Goal: Transaction & Acquisition: Purchase product/service

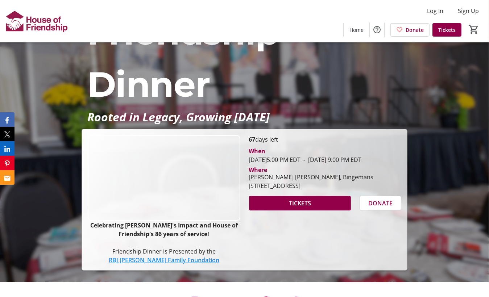
scroll to position [109, 0]
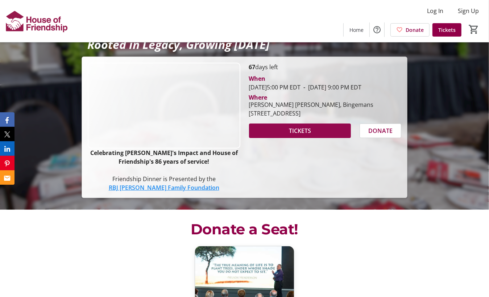
click at [318, 139] on span at bounding box center [300, 130] width 102 height 17
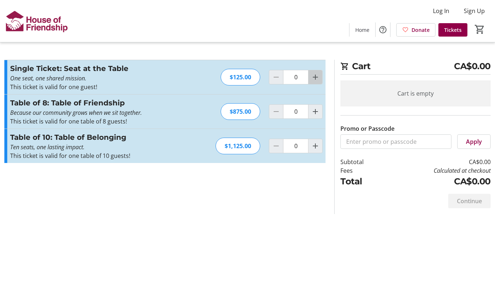
click at [317, 78] on mat-icon "Increment by one" at bounding box center [315, 77] width 9 height 9
type input "2"
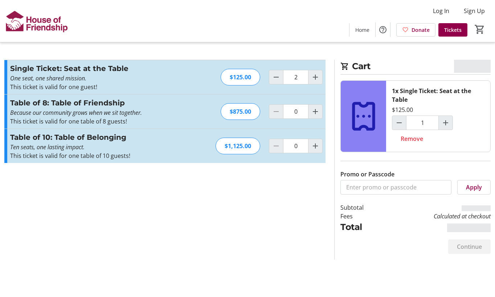
type input "2"
click at [256, 251] on section "Promo or Passcode Apply Single Ticket: Seat at the Table One seat, one shared m…" at bounding box center [165, 160] width 330 height 200
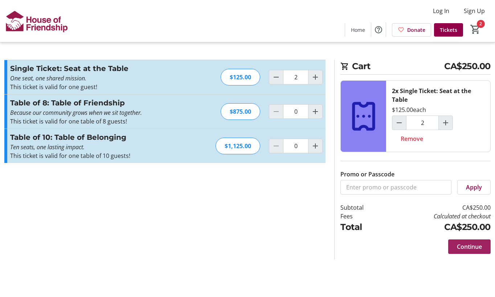
click at [473, 248] on span "Continue" at bounding box center [469, 247] width 25 height 9
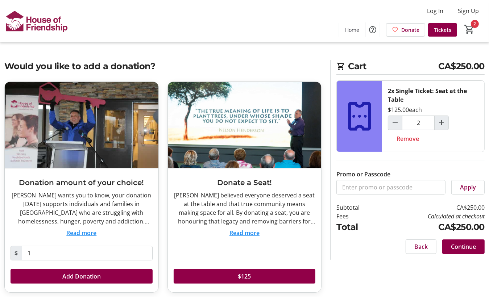
scroll to position [4, 0]
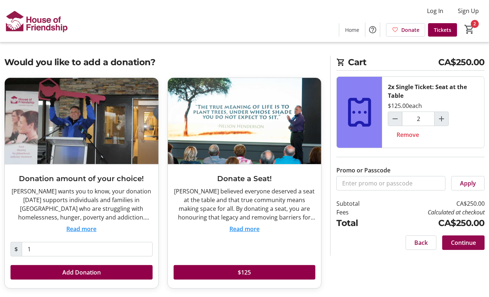
click at [465, 242] on span "Continue" at bounding box center [463, 243] width 25 height 9
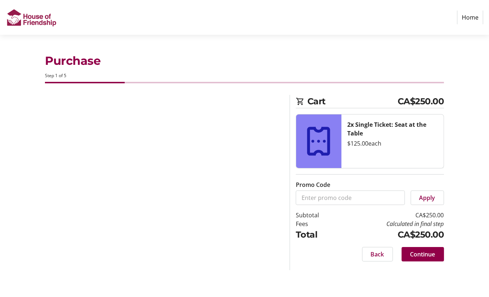
select select "CA"
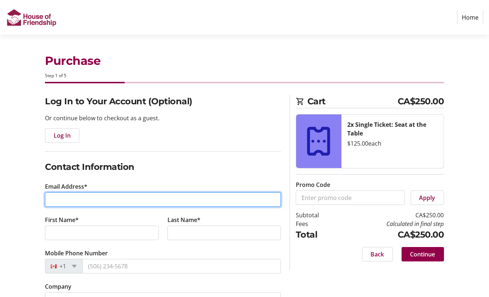
click at [77, 198] on input "Email Address*" at bounding box center [163, 200] width 236 height 15
type input "[EMAIL_ADDRESS][DOMAIN_NAME]"
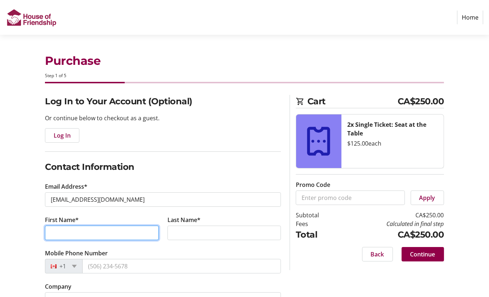
type input "[PERSON_NAME]"
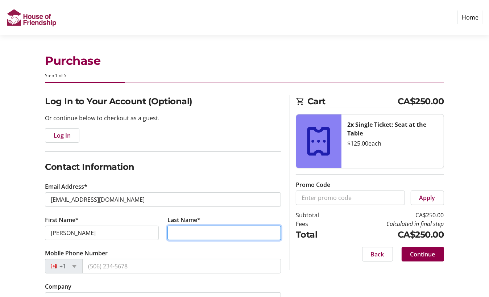
type input "[PERSON_NAME]"
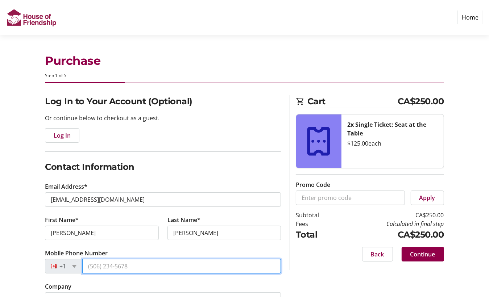
type input "[PHONE_NUMBER]"
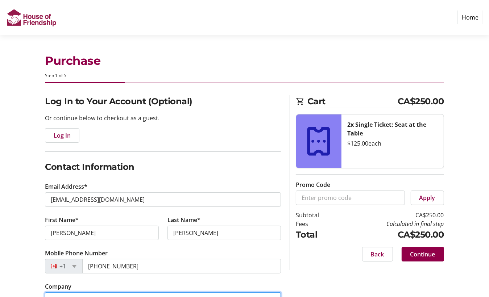
type input "Region of [GEOGRAPHIC_DATA]"
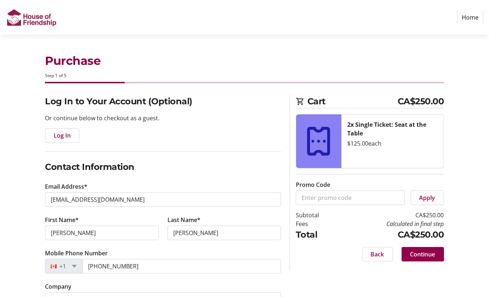
type input "Region of [GEOGRAPHIC_DATA]"
type input "[STREET_ADDRESS][PERSON_NAME]"
type input "Kitchener"
select select "ON"
type input "N2G 4J3"
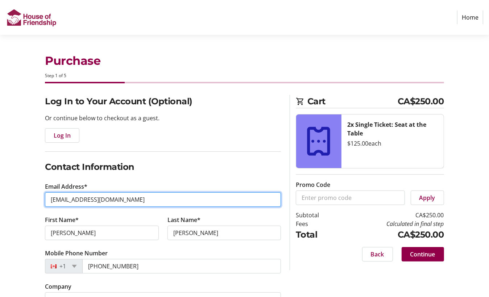
type input "[EMAIL_ADDRESS][DOMAIN_NAME]"
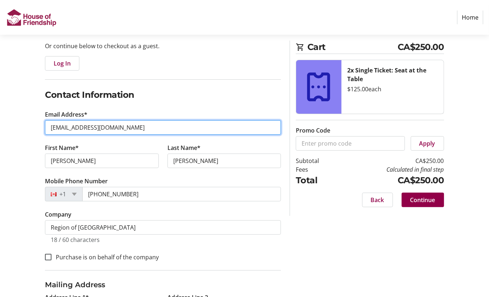
scroll to position [109, 0]
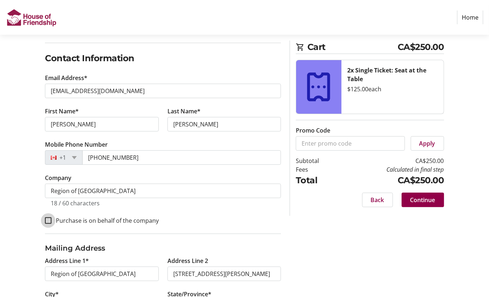
click at [49, 218] on input "Purchase is on behalf of the company" at bounding box center [48, 221] width 7 height 7
checkbox input "true"
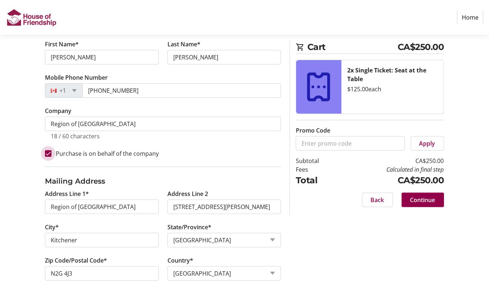
scroll to position [67, 0]
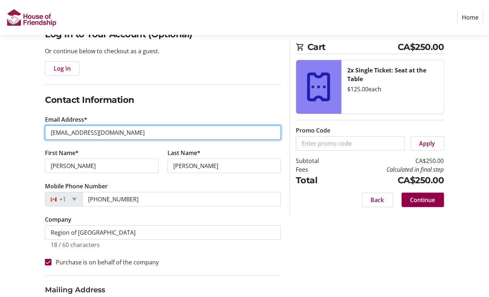
drag, startPoint x: 75, startPoint y: 134, endPoint x: 32, endPoint y: 135, distance: 43.5
click at [32, 135] on div "Log In to Your Account (Optional) Or continue below to checkout as a guest. Log…" at bounding box center [244, 217] width 489 height 379
type input "[EMAIL_ADDRESS][DOMAIN_NAME]"
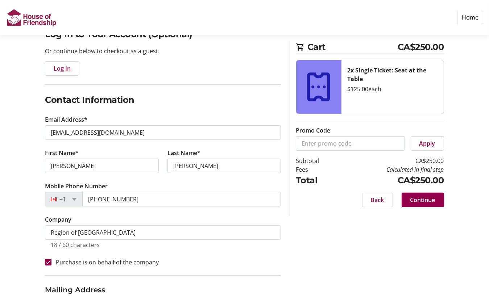
click at [331, 239] on div "Log In to Your Account (Optional) Or continue below to checkout as a guest. Log…" at bounding box center [244, 217] width 489 height 379
click at [418, 200] on span "Continue" at bounding box center [423, 200] width 25 height 9
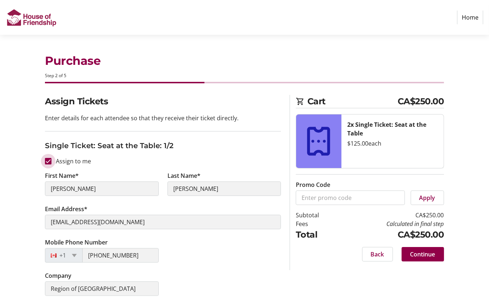
drag, startPoint x: 72, startPoint y: 190, endPoint x: 50, endPoint y: 162, distance: 35.2
click at [48, 161] on input "Assign to me" at bounding box center [48, 161] width 7 height 7
checkbox input "false"
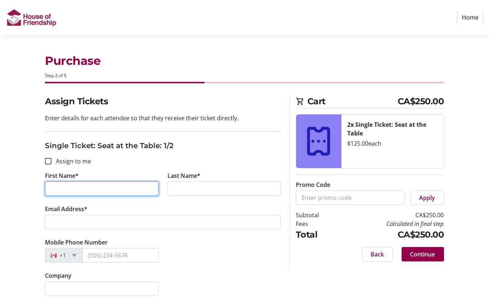
click at [98, 187] on input "First Name*" at bounding box center [102, 189] width 114 height 15
type input "[PERSON_NAME]"
type input "[EMAIL_ADDRESS][DOMAIN_NAME]"
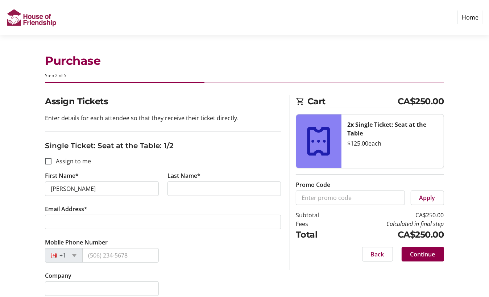
type input "[PHONE_NUMBER]"
type input "Region of [GEOGRAPHIC_DATA]"
click at [187, 191] on input "Last Name*" at bounding box center [225, 189] width 114 height 15
type input "[PERSON_NAME]"
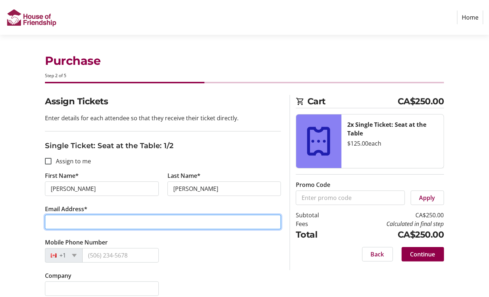
click at [120, 219] on input "Email Address*" at bounding box center [163, 222] width 236 height 15
type input "[EMAIL_ADDRESS][DOMAIN_NAME]"
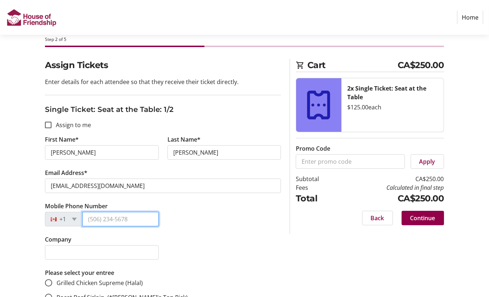
click at [129, 217] on input "Mobile Phone Number" at bounding box center [120, 219] width 76 height 15
type input "[PHONE_NUMBER]"
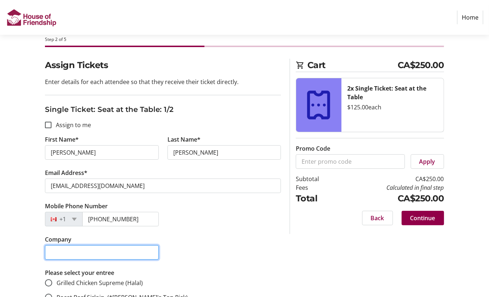
click at [97, 249] on input "Company" at bounding box center [102, 253] width 114 height 15
click at [97, 249] on input "Region" at bounding box center [102, 253] width 114 height 15
type input "Region of [GEOGRAPHIC_DATA]"
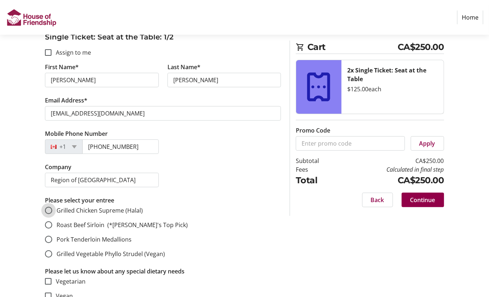
drag, startPoint x: 50, startPoint y: 210, endPoint x: 153, endPoint y: 210, distance: 103.4
click at [51, 210] on input "Grilled Chicken Supreme (Halal)" at bounding box center [48, 210] width 7 height 7
radio input "true"
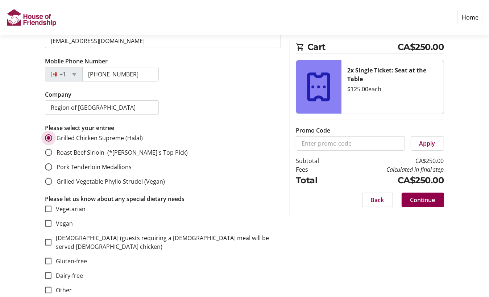
scroll to position [218, 0]
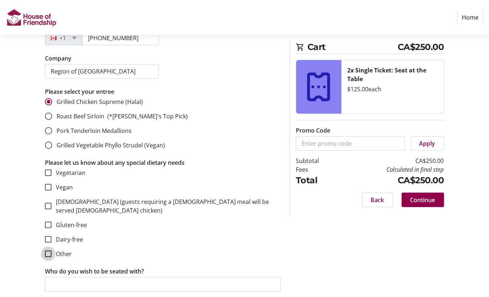
click at [49, 251] on input "Other" at bounding box center [48, 254] width 7 height 7
checkbox input "true"
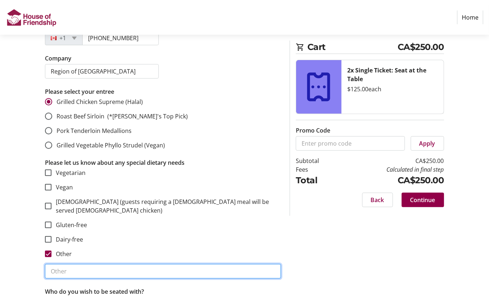
click at [60, 264] on input "text" at bounding box center [163, 271] width 236 height 15
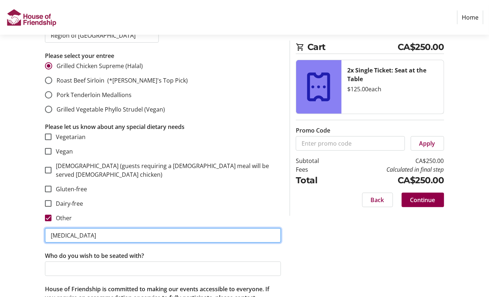
type input "[MEDICAL_DATA]"
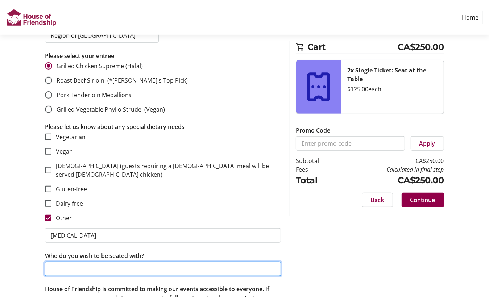
click at [99, 262] on input "Who do you wish to be seated with?" at bounding box center [163, 269] width 236 height 15
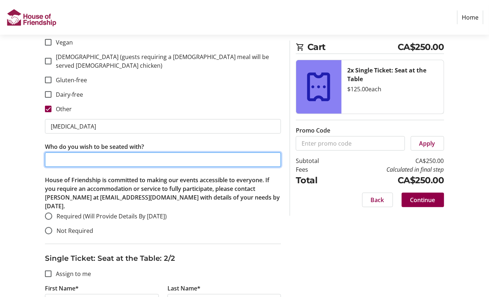
scroll to position [399, 0]
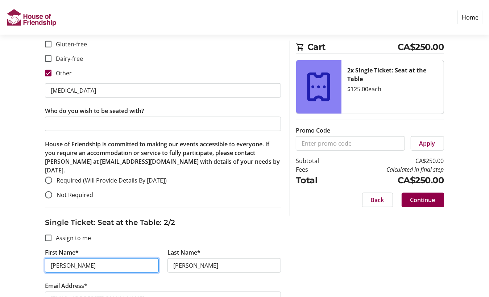
drag, startPoint x: 72, startPoint y: 255, endPoint x: 37, endPoint y: 257, distance: 35.2
click at [37, 257] on div "Assign Tickets Enter details for each attendee so that they receive their ticke…" at bounding box center [244, 179] width 489 height 967
type input "[PERSON_NAME]"
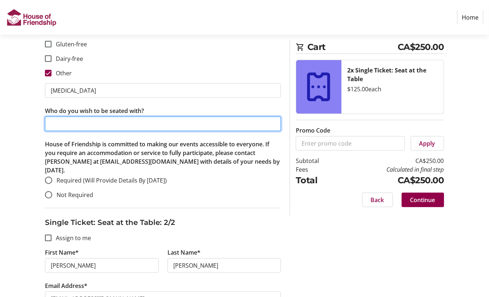
click at [93, 117] on input "Who do you wish to be seated with?" at bounding box center [163, 124] width 236 height 15
click at [50, 117] on input "Region of [GEOGRAPHIC_DATA]" at bounding box center [163, 124] width 236 height 15
click at [97, 117] on input "[PERSON_NAME] andRegion of [GEOGRAPHIC_DATA]" at bounding box center [163, 124] width 236 height 15
click at [108, 117] on input "[PERSON_NAME] andRegion of [GEOGRAPHIC_DATA]" at bounding box center [163, 124] width 236 height 15
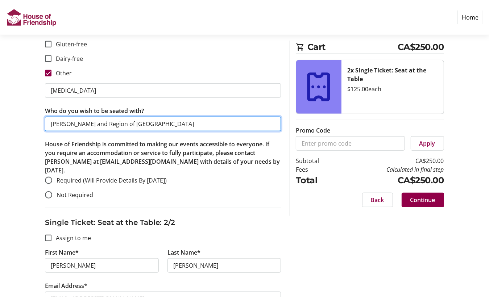
click at [166, 117] on input "[PERSON_NAME] and Region of [GEOGRAPHIC_DATA]" at bounding box center [163, 124] width 236 height 15
drag, startPoint x: 96, startPoint y: 116, endPoint x: 228, endPoint y: 111, distance: 132.1
click at [228, 117] on input "[PERSON_NAME] and Region of [GEOGRAPHIC_DATA] if possible" at bounding box center [163, 124] width 236 height 15
type input "[PERSON_NAME]"
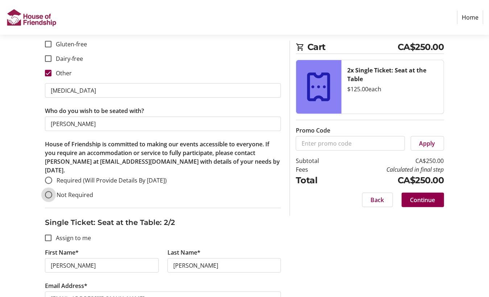
click at [48, 191] on input "Not Required" at bounding box center [48, 194] width 7 height 7
radio input "true"
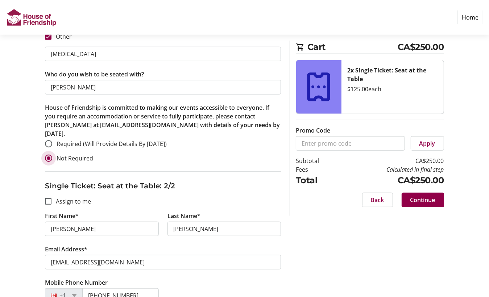
scroll to position [471, 0]
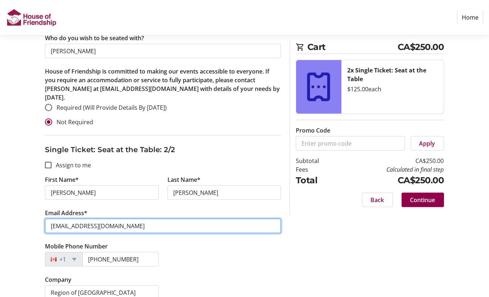
drag, startPoint x: 147, startPoint y: 214, endPoint x: 24, endPoint y: 212, distance: 122.6
click at [24, 212] on div "Assign Tickets Enter details for each attendee so that they receive their ticke…" at bounding box center [244, 107] width 489 height 967
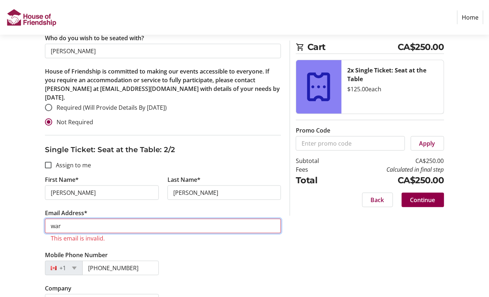
type input "[PERSON_NAME][EMAIL_ADDRESS][DOMAIN_NAME]"
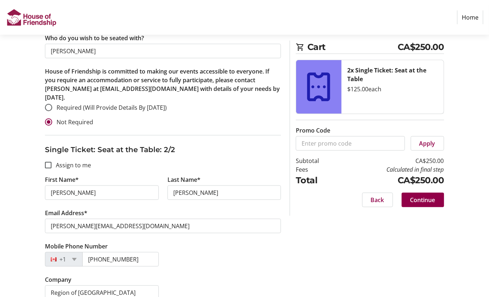
click at [287, 285] on div "Assign Tickets Enter details for each attendee so that they receive their ticke…" at bounding box center [244, 107] width 489 height 967
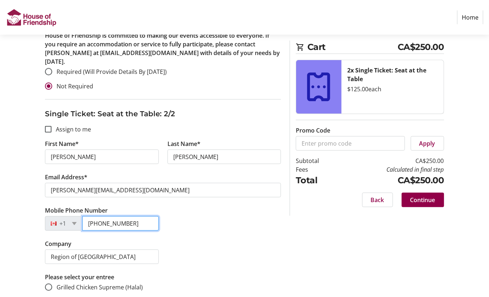
click at [97, 217] on input "[PHONE_NUMBER]" at bounding box center [120, 224] width 76 height 15
click at [200, 215] on div "Mobile Phone Number [PHONE_NUMBER]" at bounding box center [163, 222] width 245 height 33
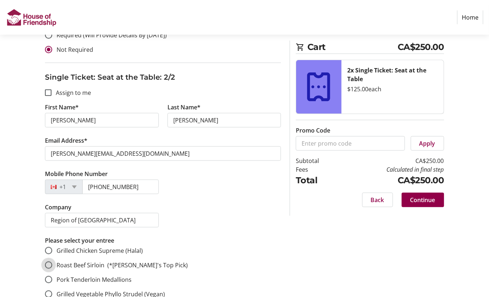
click at [49, 262] on input "Roast Beef Sirloin (*[PERSON_NAME]'s Top Pick)" at bounding box center [48, 265] width 7 height 7
radio input "true"
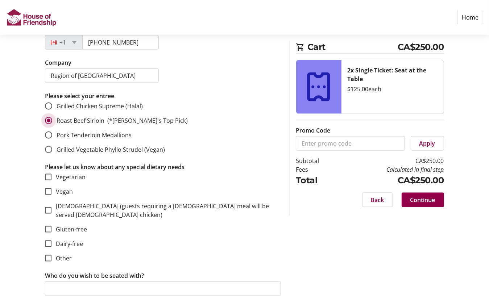
scroll to position [725, 0]
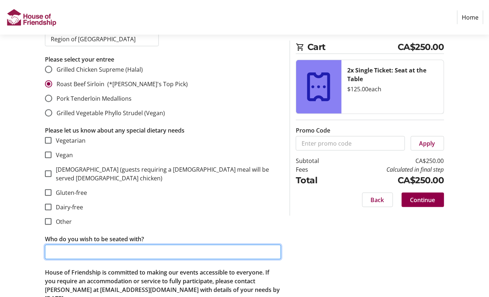
click at [90, 245] on input "Who do you wish to be seated with?" at bounding box center [163, 252] width 236 height 15
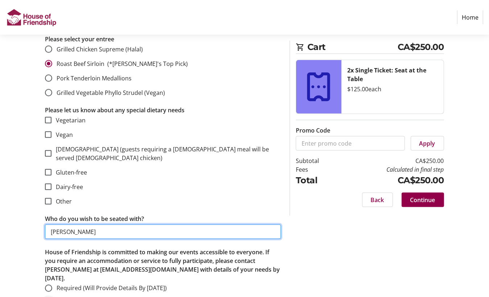
type input "[PERSON_NAME]"
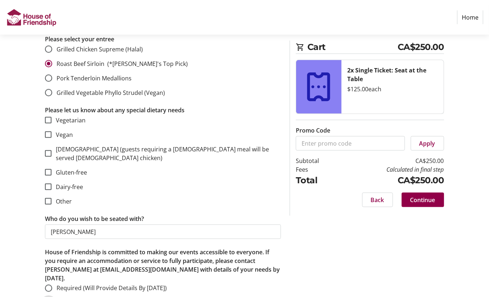
radio input "true"
click at [431, 199] on span "Continue" at bounding box center [423, 200] width 25 height 9
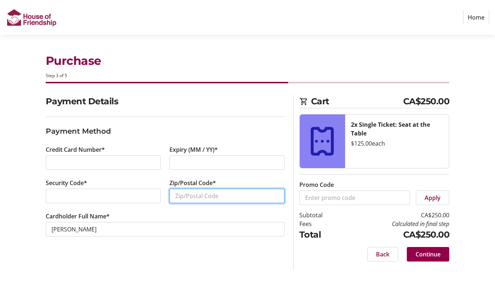
click at [204, 197] on input "Zip/Postal Code*" at bounding box center [226, 196] width 115 height 15
type input "N2G 4J3"
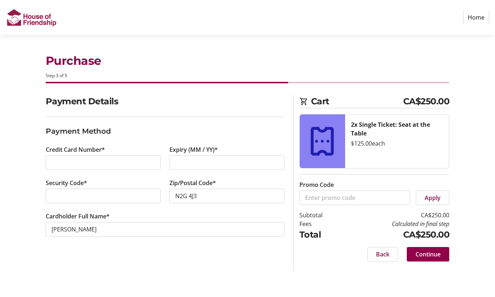
click at [183, 263] on div "Payment Details Payment Method Credit Card Number* Expiry (MM / YY)* Security C…" at bounding box center [164, 183] width 247 height 176
click at [433, 252] on span "Continue" at bounding box center [427, 254] width 25 height 9
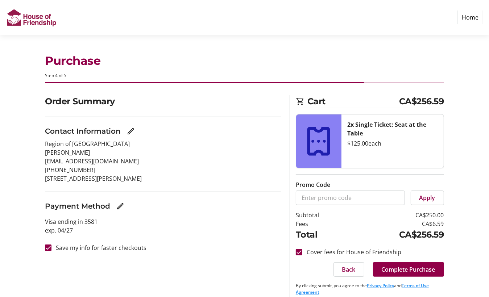
scroll to position [7, 0]
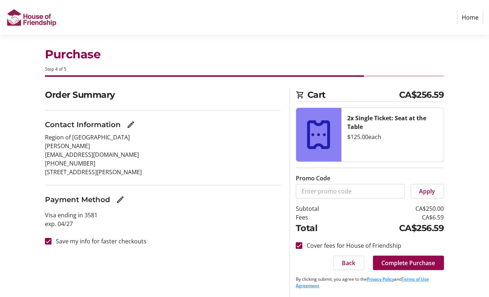
click at [398, 265] on span "Complete Purchase" at bounding box center [409, 263] width 54 height 9
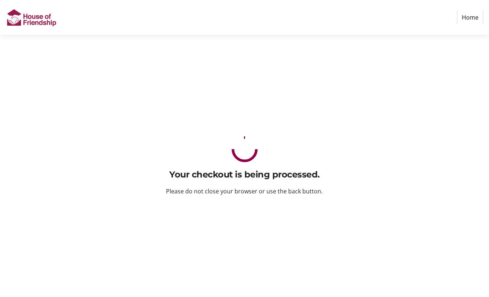
scroll to position [0, 0]
